Goal: Participate in discussion

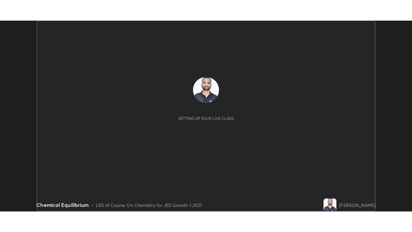
scroll to position [189, 407]
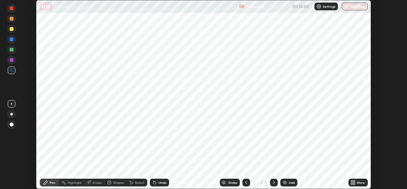
click at [247, 182] on icon at bounding box center [246, 182] width 5 height 5
click at [288, 182] on div "Add" at bounding box center [289, 182] width 17 height 8
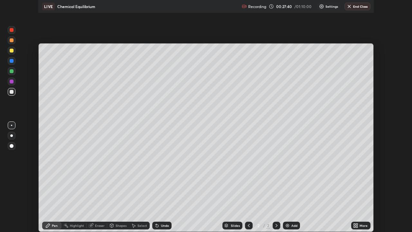
scroll to position [232, 412]
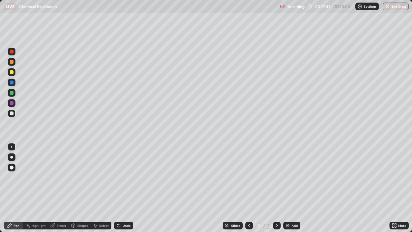
click at [248, 188] on icon at bounding box center [249, 225] width 5 height 5
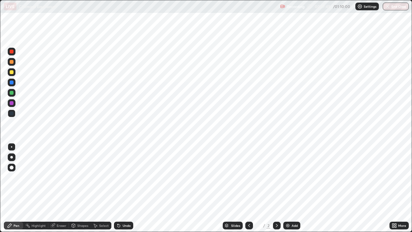
click at [292, 188] on div "Add" at bounding box center [295, 225] width 6 height 3
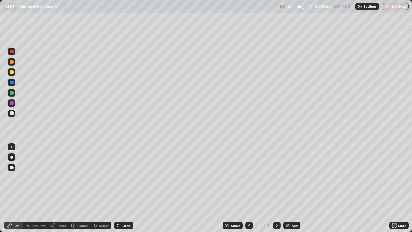
click at [14, 72] on div at bounding box center [12, 72] width 8 height 8
click at [12, 72] on div at bounding box center [12, 72] width 4 height 4
click at [12, 157] on div at bounding box center [11, 157] width 3 height 3
click at [126, 188] on div "Undo" at bounding box center [127, 225] width 8 height 3
click at [125, 188] on div "Undo" at bounding box center [127, 225] width 8 height 3
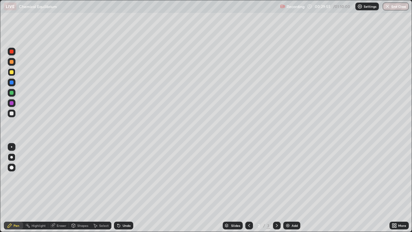
click at [58, 188] on div "Eraser" at bounding box center [58, 225] width 21 height 8
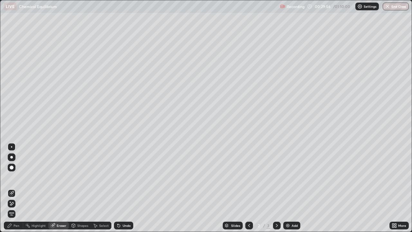
click at [12, 188] on span "Erase all" at bounding box center [11, 214] width 7 height 4
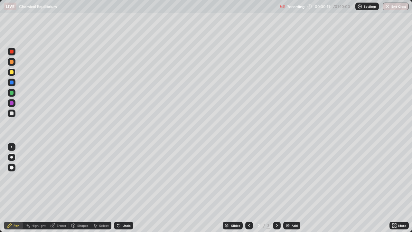
click at [13, 115] on div at bounding box center [12, 113] width 4 height 4
click at [12, 94] on div at bounding box center [12, 93] width 4 height 4
click at [14, 103] on div at bounding box center [12, 103] width 8 height 8
click at [14, 96] on div at bounding box center [12, 93] width 8 height 8
click at [12, 51] on div at bounding box center [12, 52] width 4 height 4
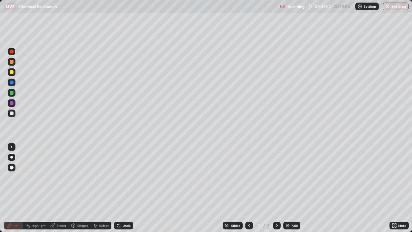
click at [12, 103] on div at bounding box center [12, 103] width 4 height 4
click at [12, 83] on div at bounding box center [12, 82] width 4 height 4
click at [125, 188] on div "Undo" at bounding box center [127, 225] width 8 height 3
click at [126, 188] on div "Undo" at bounding box center [127, 225] width 8 height 3
click at [128, 188] on div "Undo" at bounding box center [127, 225] width 8 height 3
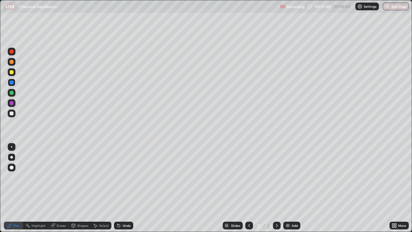
click at [11, 62] on div at bounding box center [12, 62] width 4 height 4
click at [11, 84] on div at bounding box center [12, 82] width 4 height 4
click at [14, 104] on div at bounding box center [12, 103] width 8 height 8
click at [12, 72] on div at bounding box center [12, 72] width 4 height 4
click at [12, 54] on div at bounding box center [12, 52] width 8 height 8
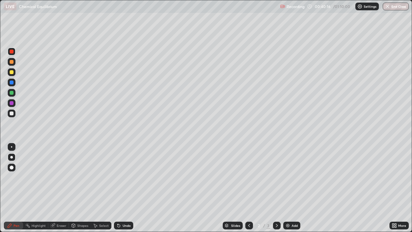
click at [13, 84] on div at bounding box center [12, 82] width 4 height 4
click at [11, 114] on div at bounding box center [12, 113] width 4 height 4
click at [11, 83] on div at bounding box center [12, 82] width 4 height 4
click at [13, 62] on div at bounding box center [12, 62] width 4 height 4
click at [14, 115] on div at bounding box center [12, 113] width 8 height 8
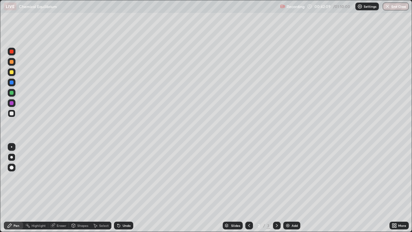
click at [11, 115] on div at bounding box center [12, 113] width 4 height 4
click at [12, 90] on div at bounding box center [12, 93] width 8 height 8
click at [10, 116] on div at bounding box center [12, 113] width 8 height 8
click at [12, 104] on div at bounding box center [12, 103] width 4 height 4
click at [11, 104] on div at bounding box center [12, 103] width 4 height 4
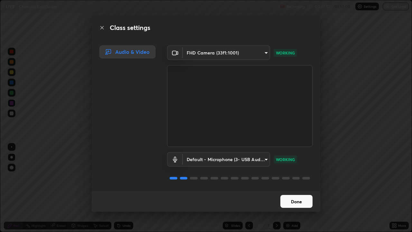
click at [317, 184] on div "FHD Camera (33f1:1001) 05440619e07a3ca516d7b8515e13a804413334fe11aae12827e152e8…" at bounding box center [239, 117] width 161 height 145
click at [302, 188] on button "Done" at bounding box center [296, 201] width 32 height 13
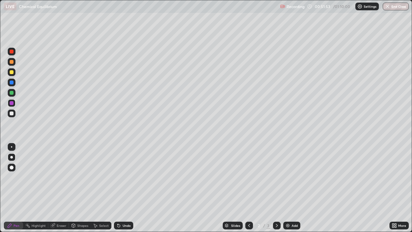
click at [276, 188] on icon at bounding box center [276, 225] width 5 height 5
click at [14, 114] on div at bounding box center [12, 113] width 8 height 8
click at [12, 113] on div at bounding box center [12, 113] width 4 height 4
click at [123, 188] on div "Undo" at bounding box center [127, 225] width 8 height 3
click at [12, 75] on div at bounding box center [12, 72] width 8 height 8
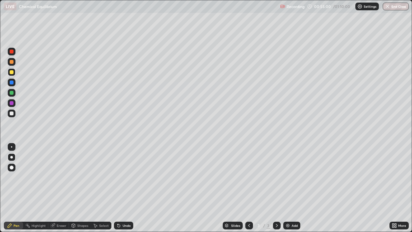
click at [10, 104] on div at bounding box center [12, 103] width 4 height 4
click at [11, 94] on div at bounding box center [12, 93] width 4 height 4
click at [12, 105] on div at bounding box center [12, 103] width 4 height 4
click at [12, 103] on div at bounding box center [12, 103] width 4 height 4
click at [12, 53] on div at bounding box center [12, 52] width 4 height 4
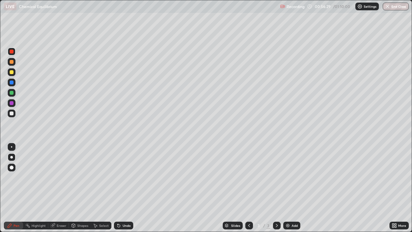
click at [123, 188] on div "Undo" at bounding box center [127, 225] width 8 height 3
click at [120, 188] on div "Undo" at bounding box center [123, 225] width 19 height 8
click at [123, 188] on div "Undo" at bounding box center [123, 225] width 19 height 8
click at [126, 188] on div "Undo" at bounding box center [127, 225] width 8 height 3
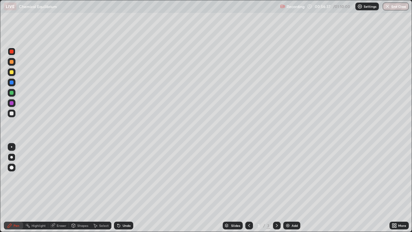
click at [126, 188] on div "Undo" at bounding box center [123, 225] width 19 height 8
click at [126, 188] on div "Undo" at bounding box center [127, 225] width 8 height 3
click at [125, 188] on div "Undo" at bounding box center [127, 225] width 8 height 3
click at [124, 188] on div "Undo" at bounding box center [127, 225] width 8 height 3
click at [125, 188] on div "Undo" at bounding box center [123, 225] width 19 height 8
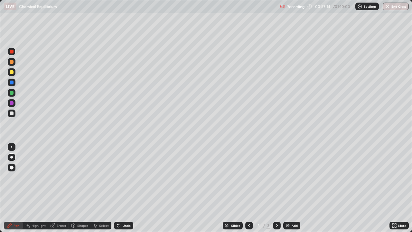
click at [11, 74] on div at bounding box center [12, 72] width 4 height 4
click at [10, 93] on div at bounding box center [12, 93] width 4 height 4
click at [123, 188] on div "Undo" at bounding box center [127, 225] width 8 height 3
click at [124, 188] on div "Undo" at bounding box center [127, 225] width 8 height 3
click at [125, 188] on div "Undo" at bounding box center [123, 225] width 19 height 8
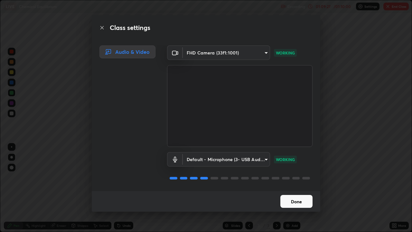
click at [287, 188] on button "Done" at bounding box center [296, 201] width 32 height 13
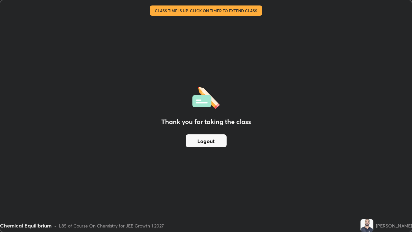
click at [197, 142] on button "Logout" at bounding box center [206, 140] width 41 height 13
click at [217, 142] on button "Logout" at bounding box center [206, 140] width 41 height 13
click at [218, 143] on button "Logout" at bounding box center [206, 140] width 41 height 13
